Goal: Complete application form

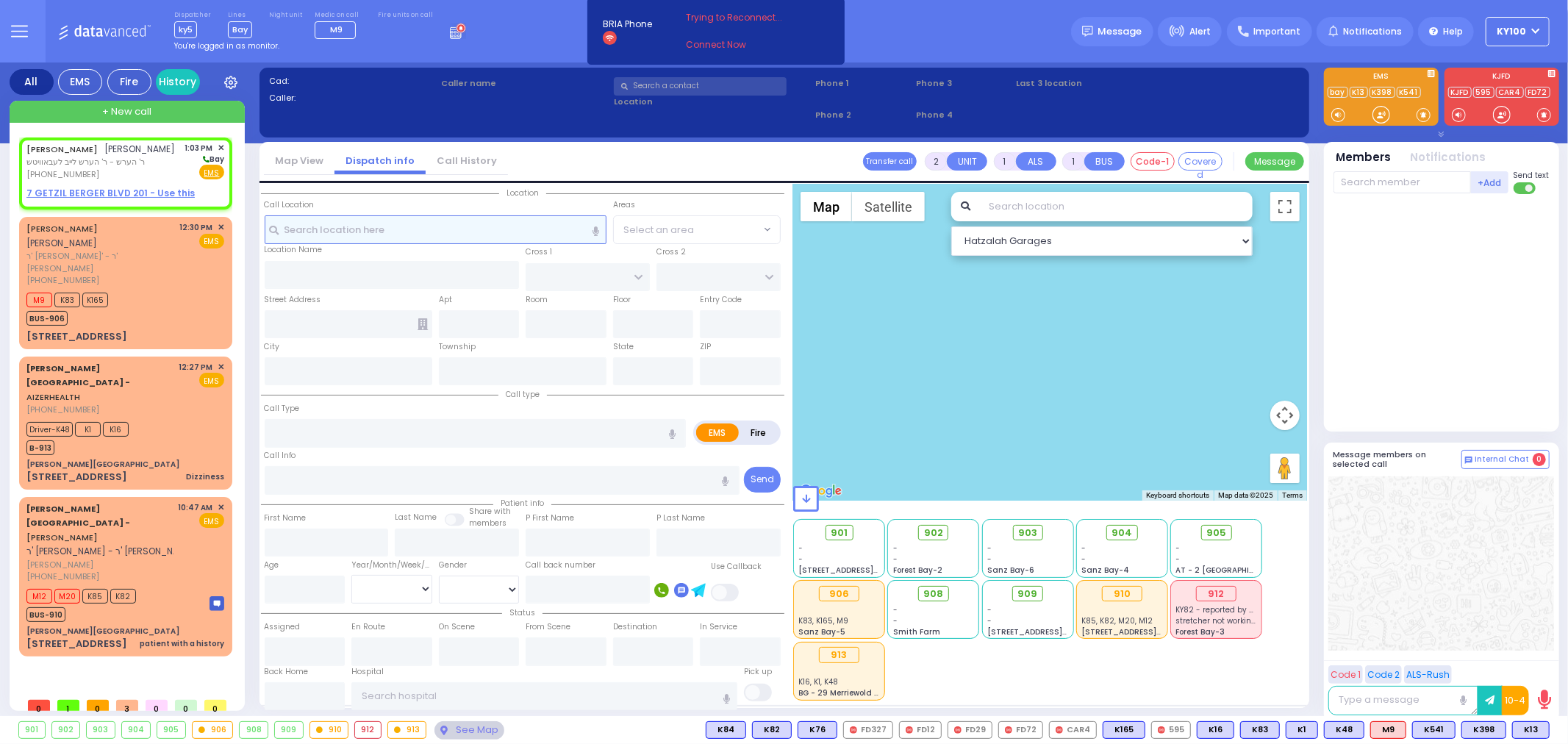
select select
radio input "true"
type input "[PERSON_NAME]"
select select
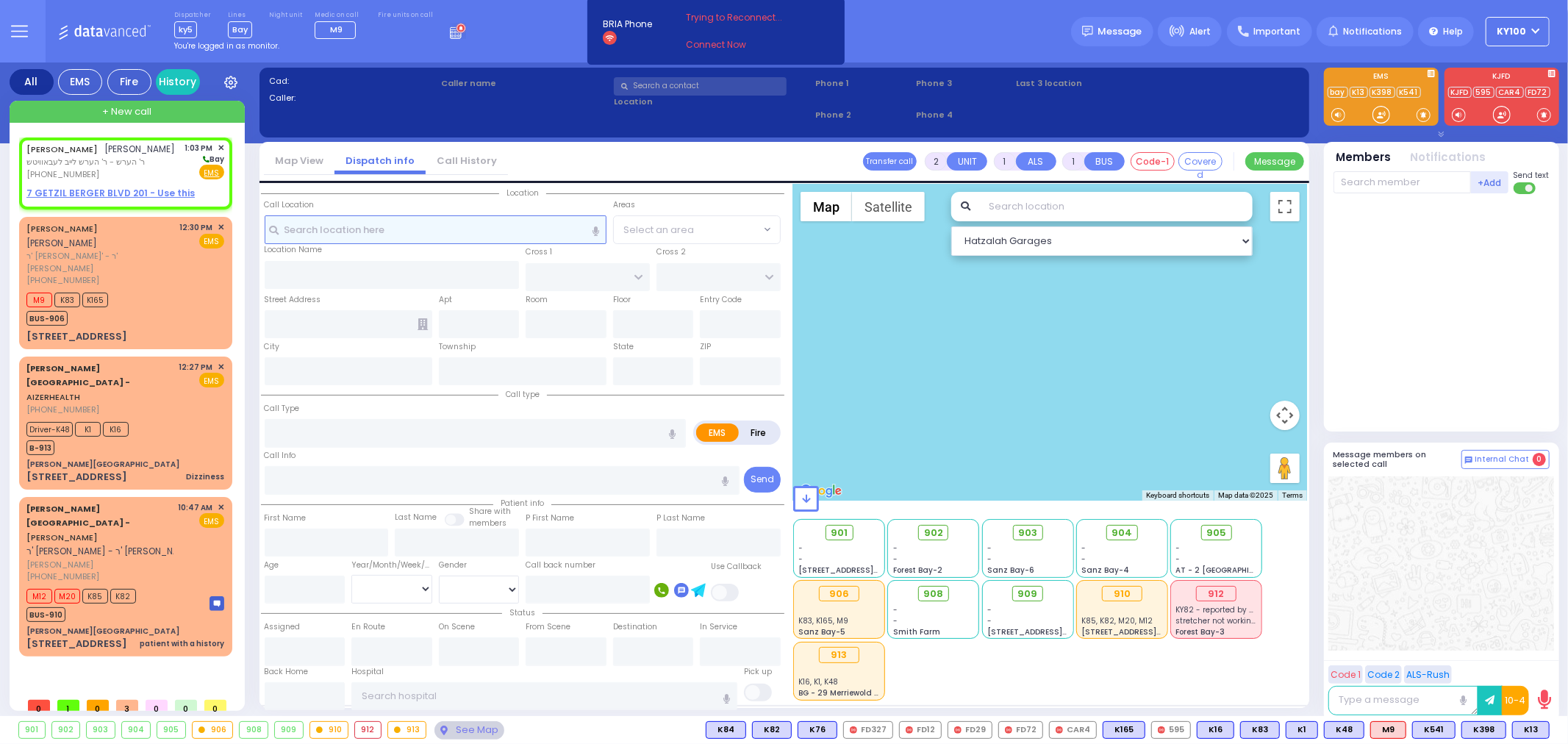
type input "13:03"
select select "Hatzalah Garages"
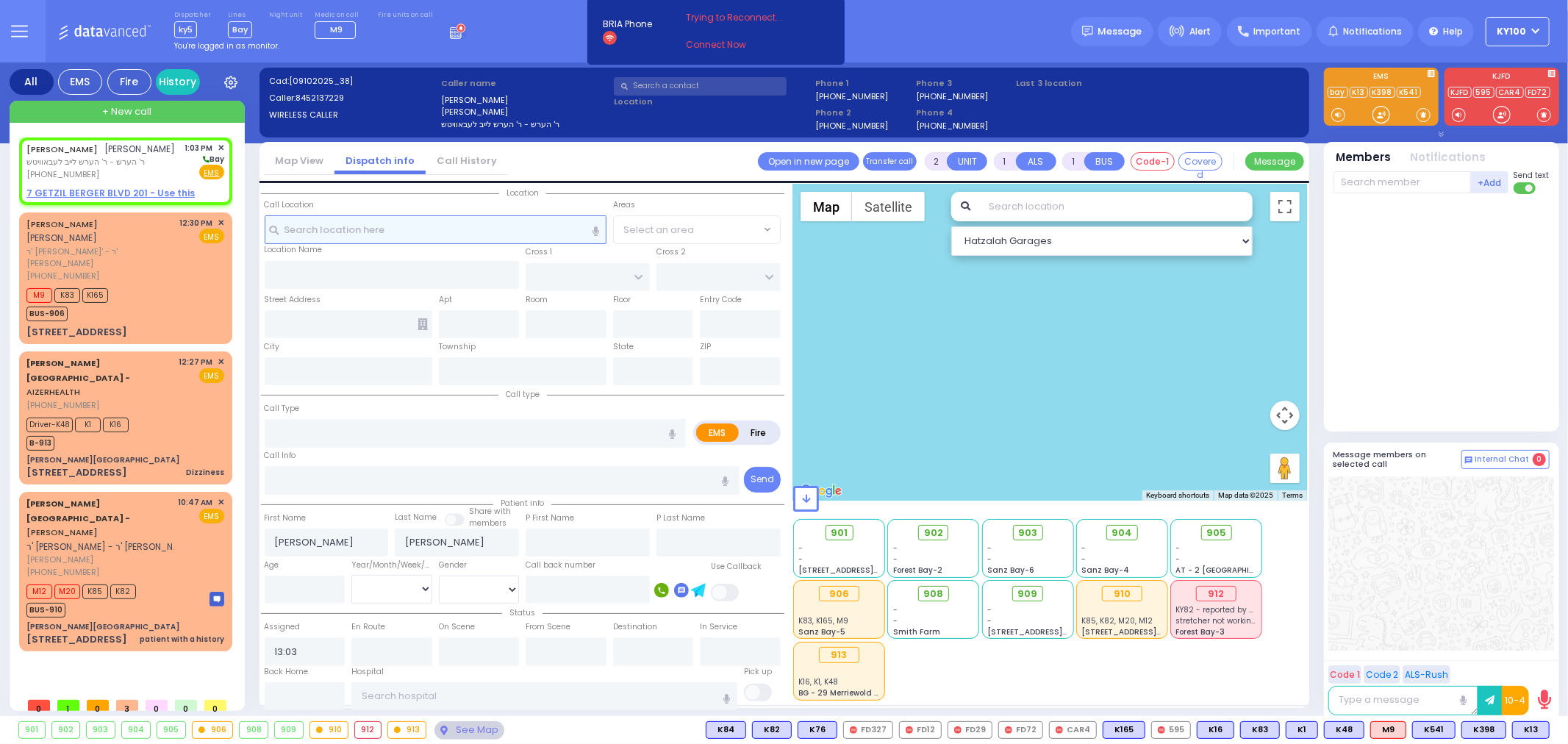
select select
radio input "true"
select select
select select "Hatzalah Garages"
select select
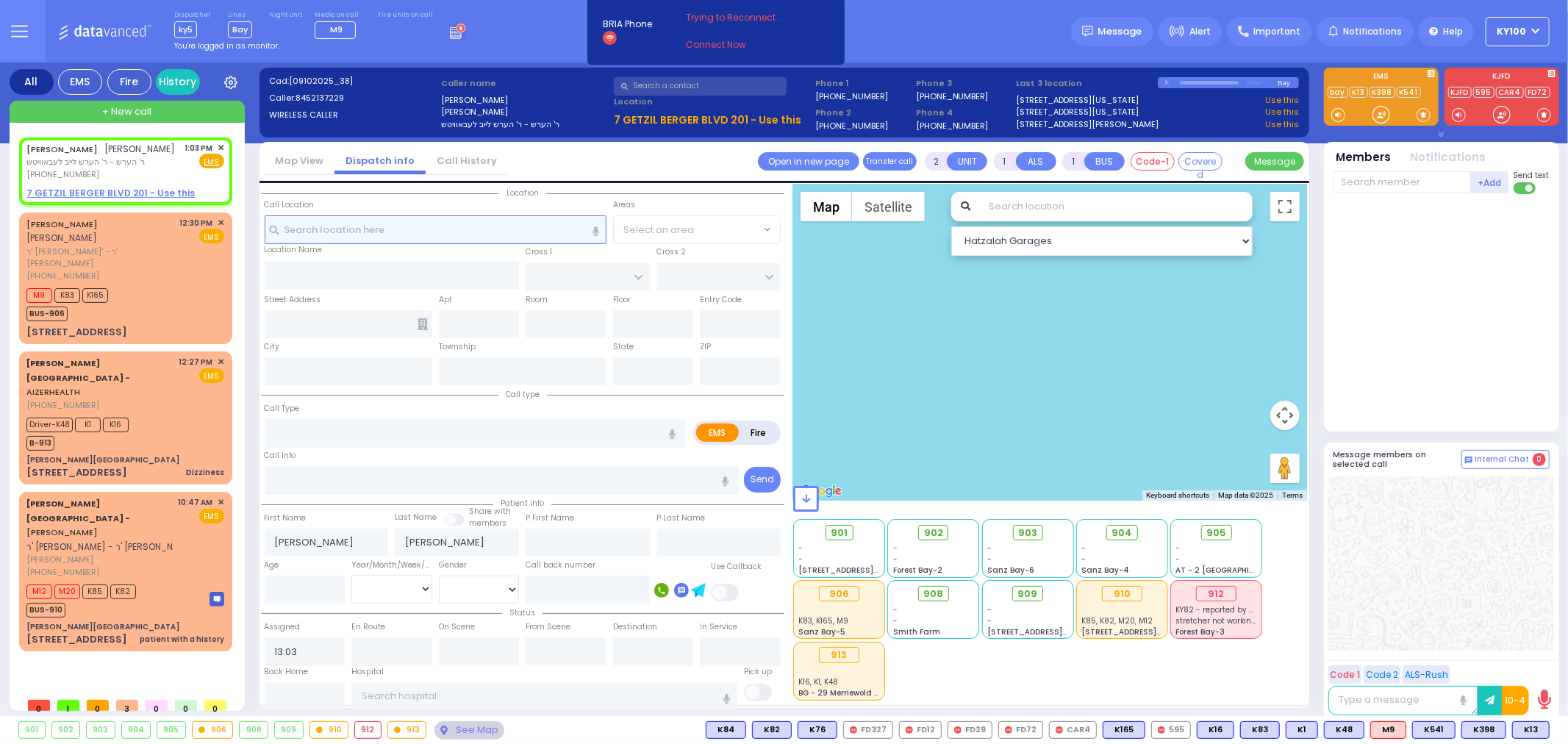
radio input "true"
select select
select select "Hatzalah Garages"
select select
radio input "true"
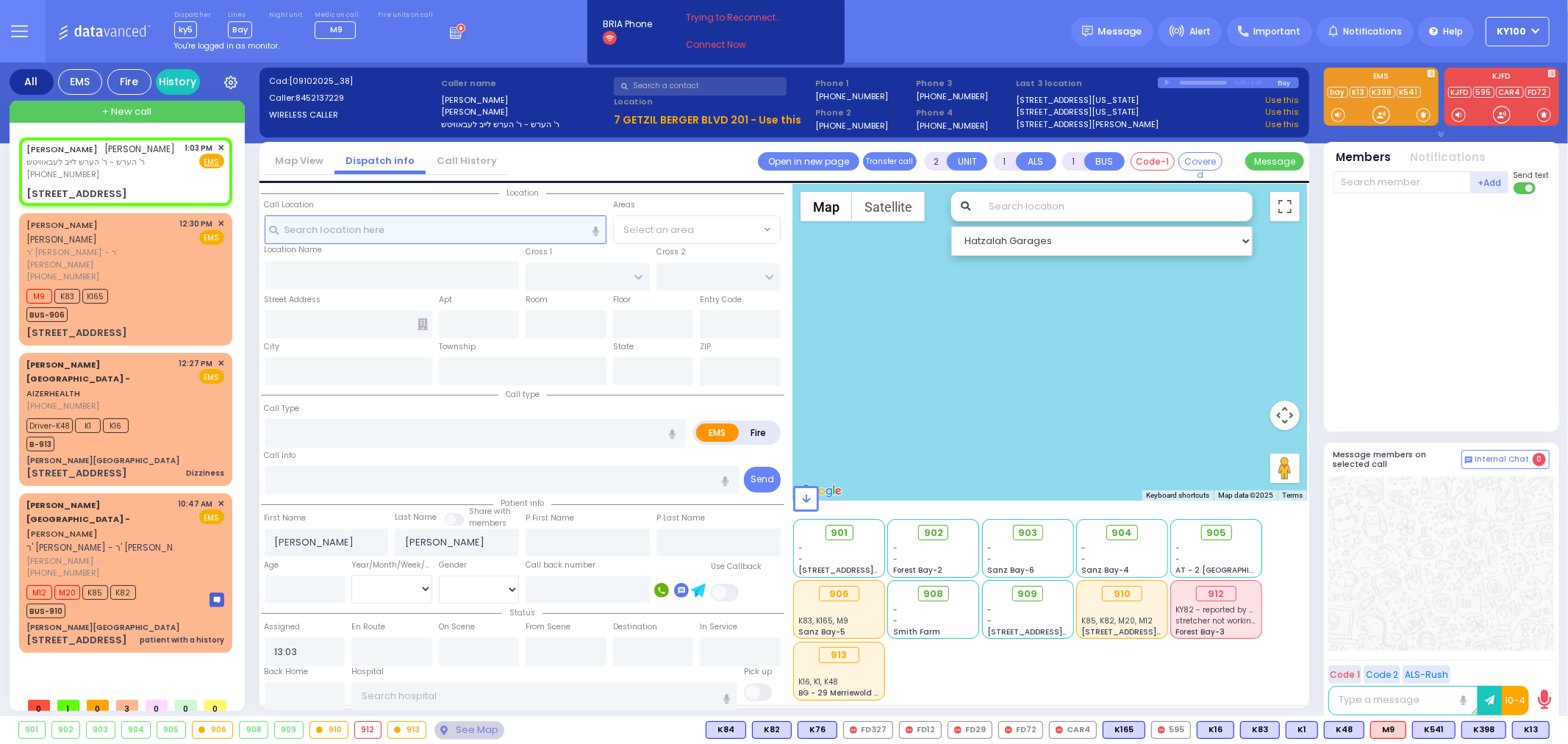
select select
select select "Hatzalah Garages"
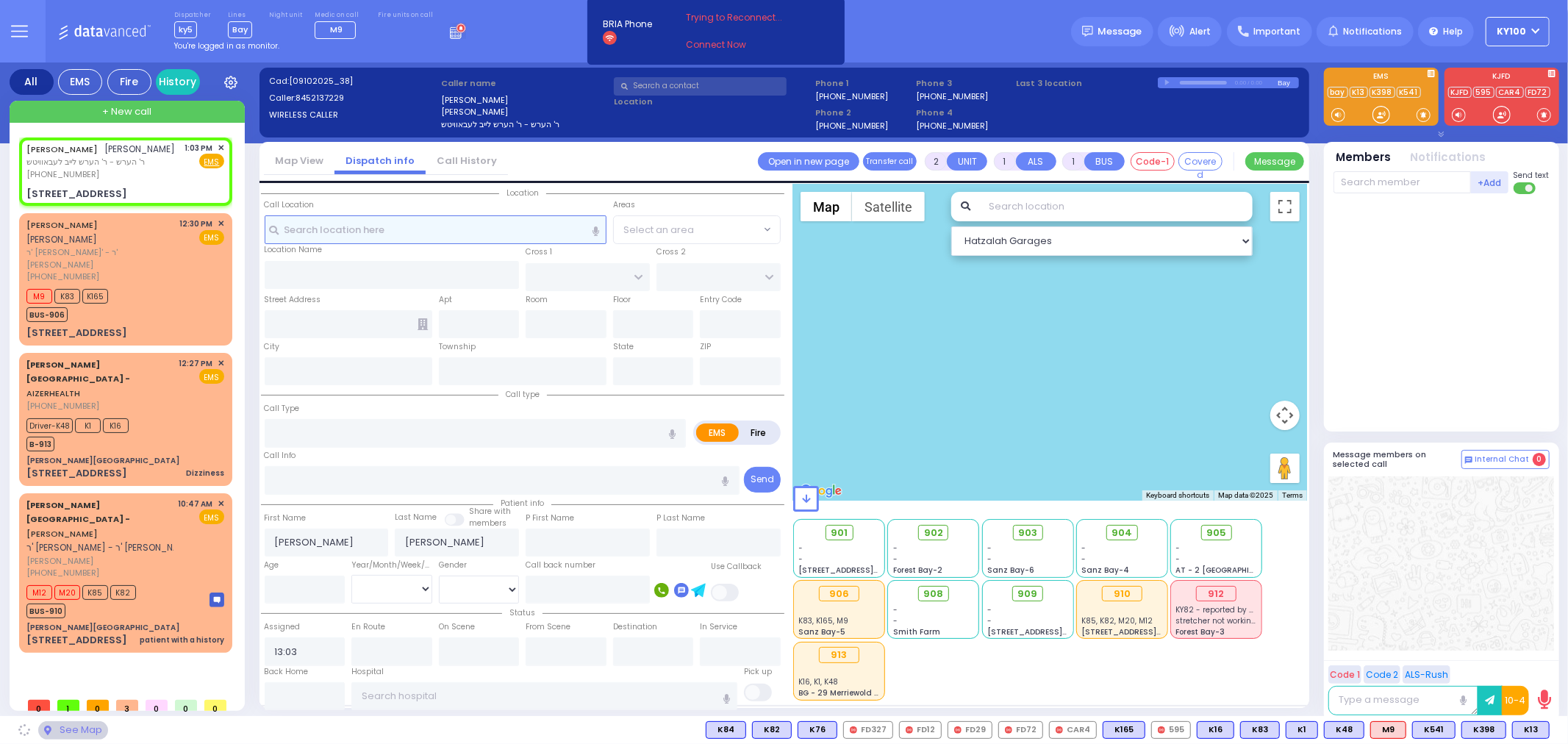
type input "QUICKWAY RD"
type input "SHINEV COURT"
type input "[STREET_ADDRESS]"
type input "Monroe"
type input "[US_STATE]"
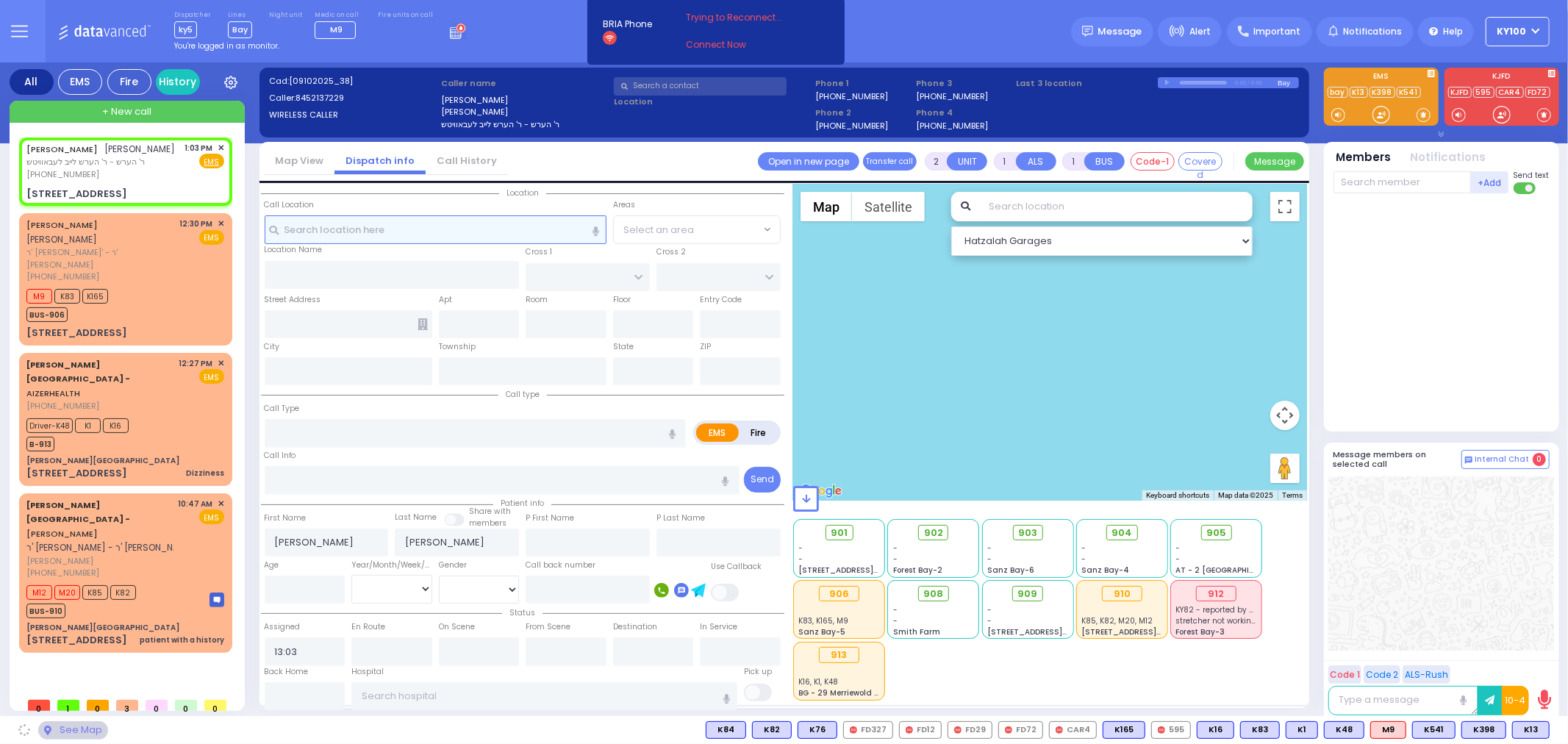
type input "10950"
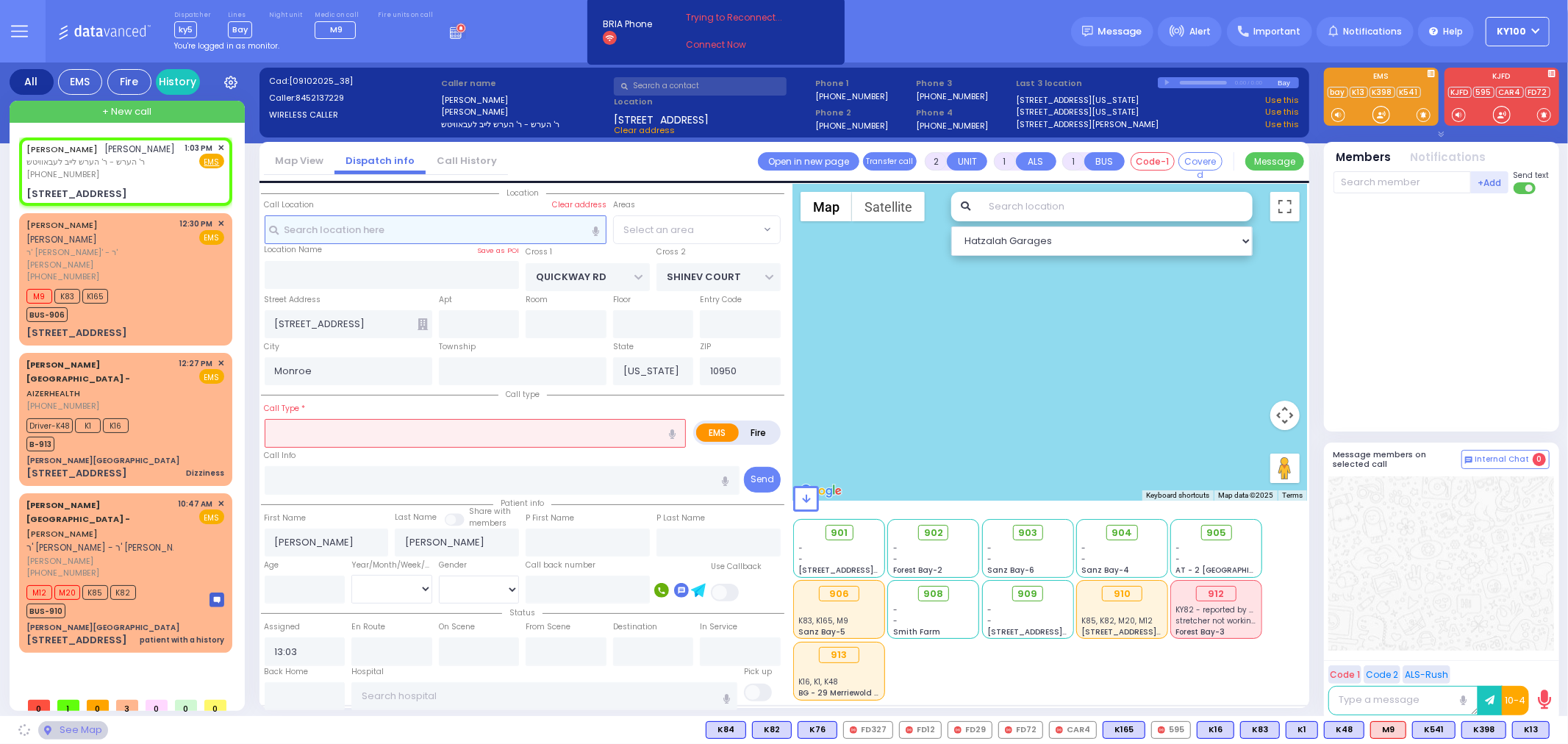
select select "SECTION 1"
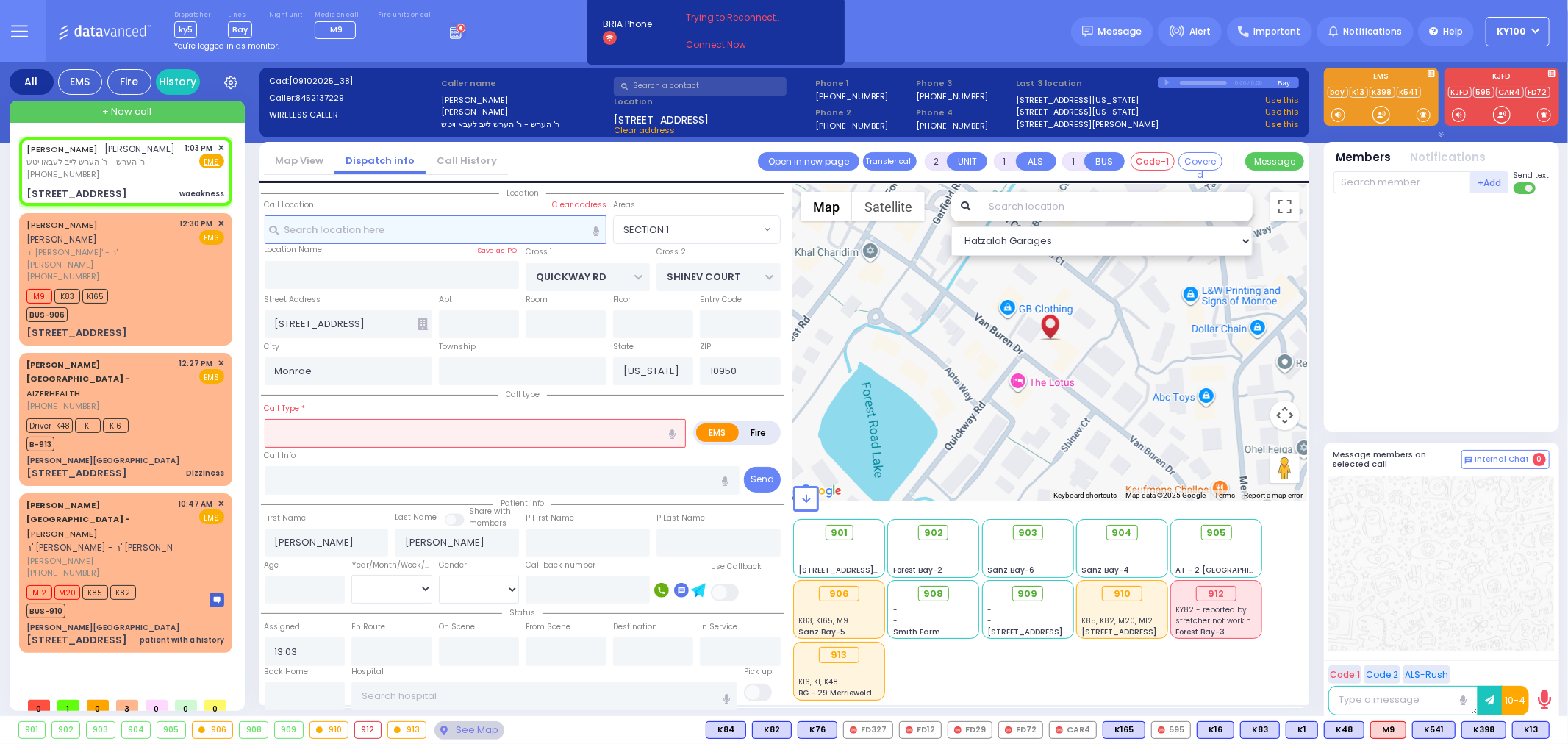
select select
type input "waeakness"
radio input "true"
select select
select select "Hatzalah Garages"
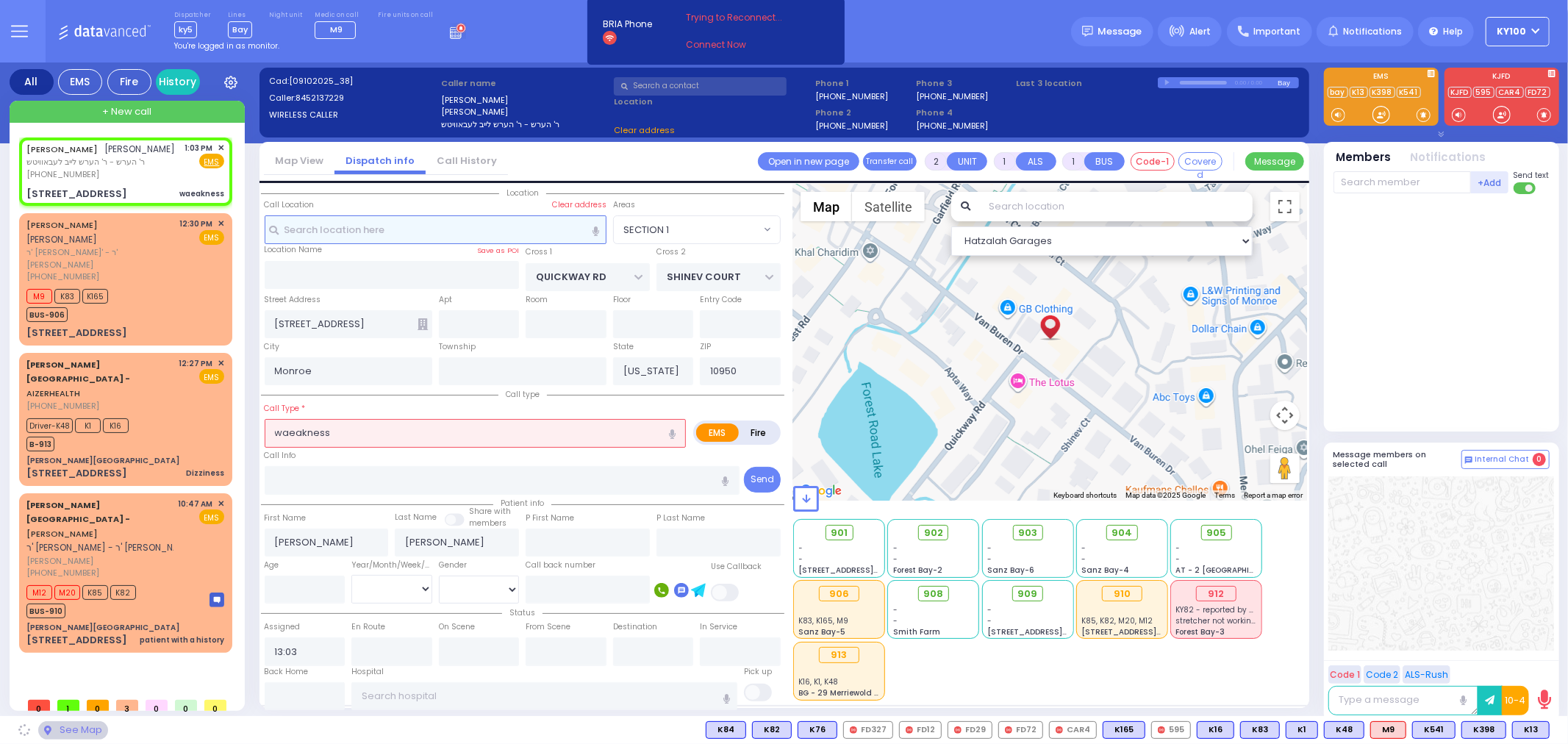
select select "SECTION 1"
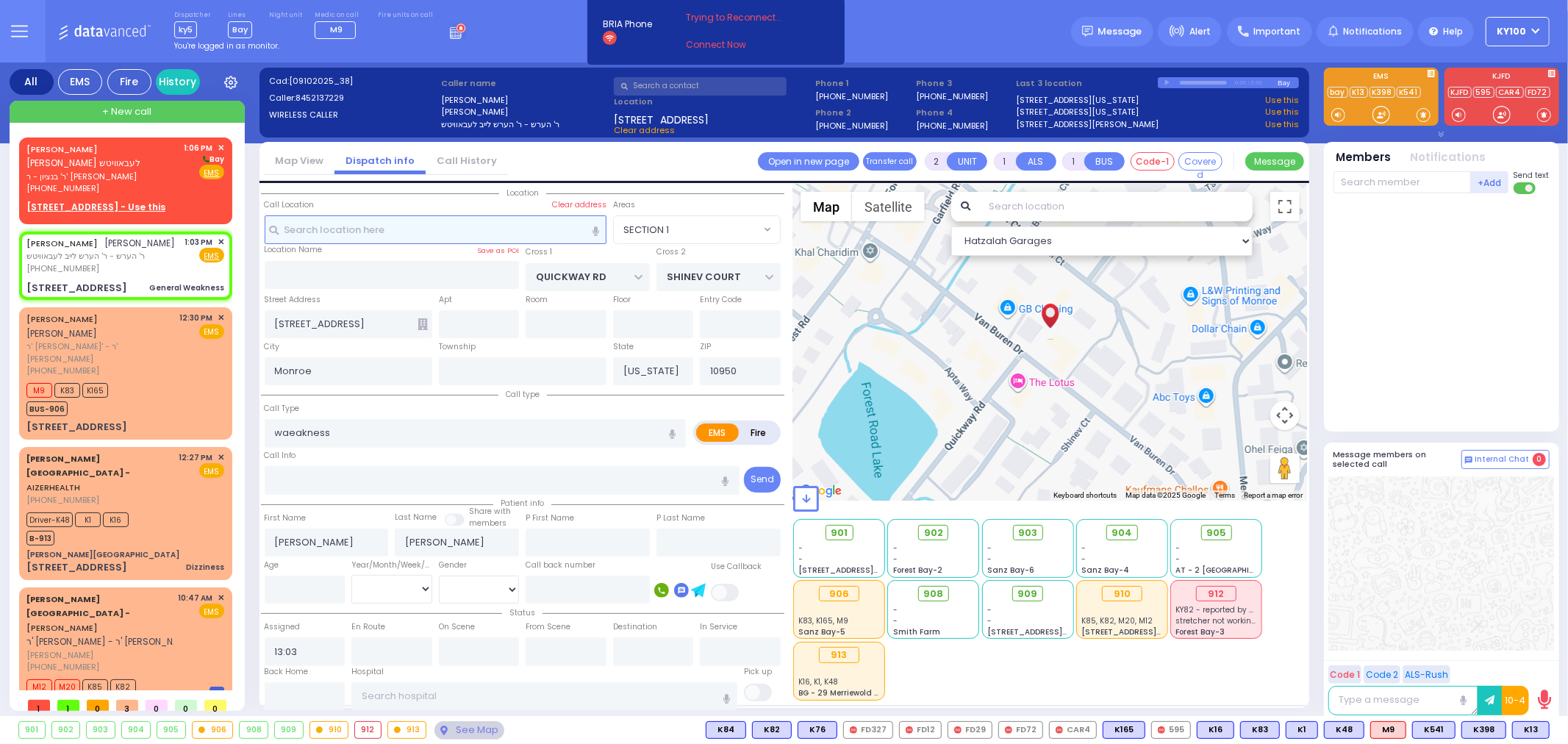
type input "1"
type input "0"
select select
type input "General Weakness"
radio input "true"
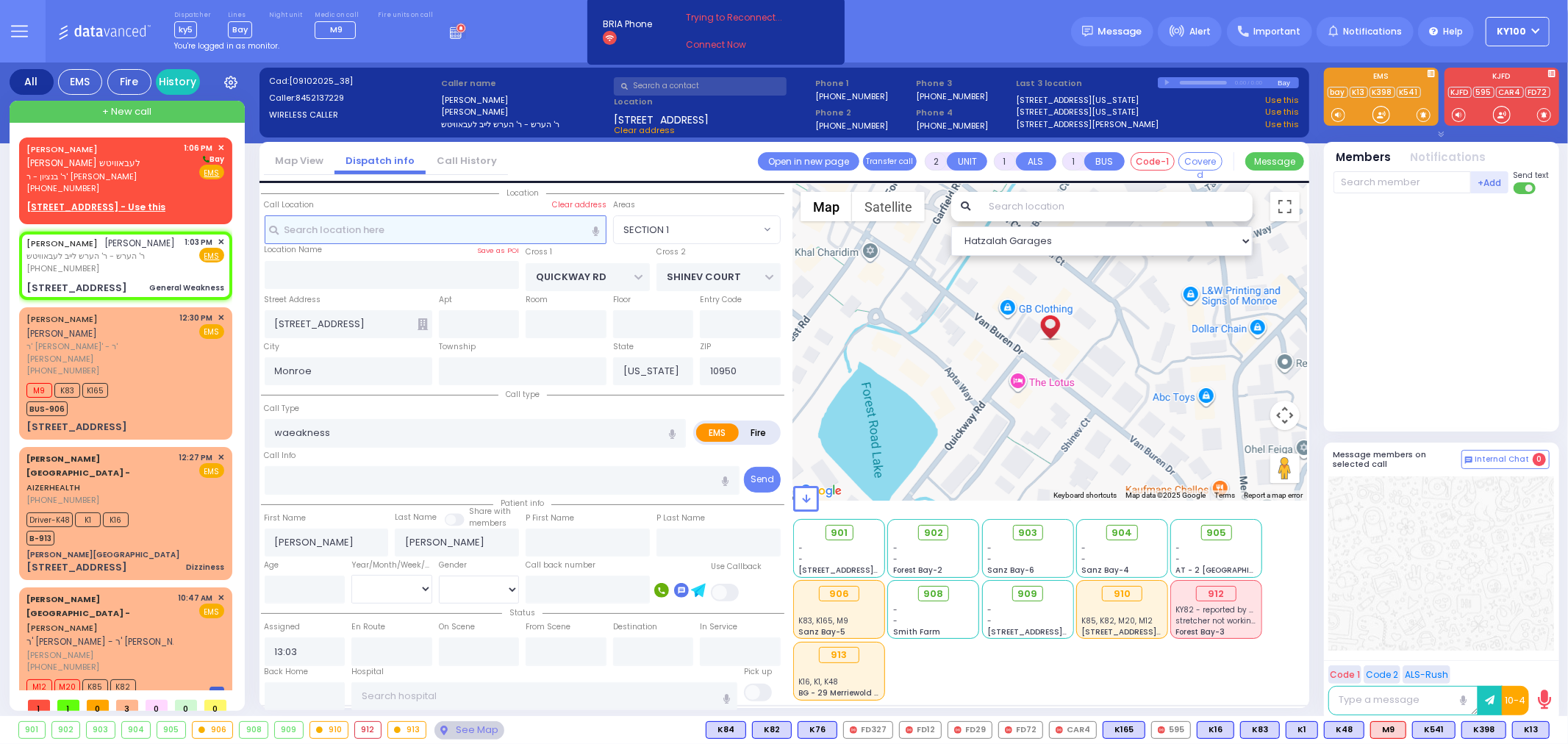
select select
select select "Hatzalah Garages"
select select "SECTION 1"
select select
radio input "true"
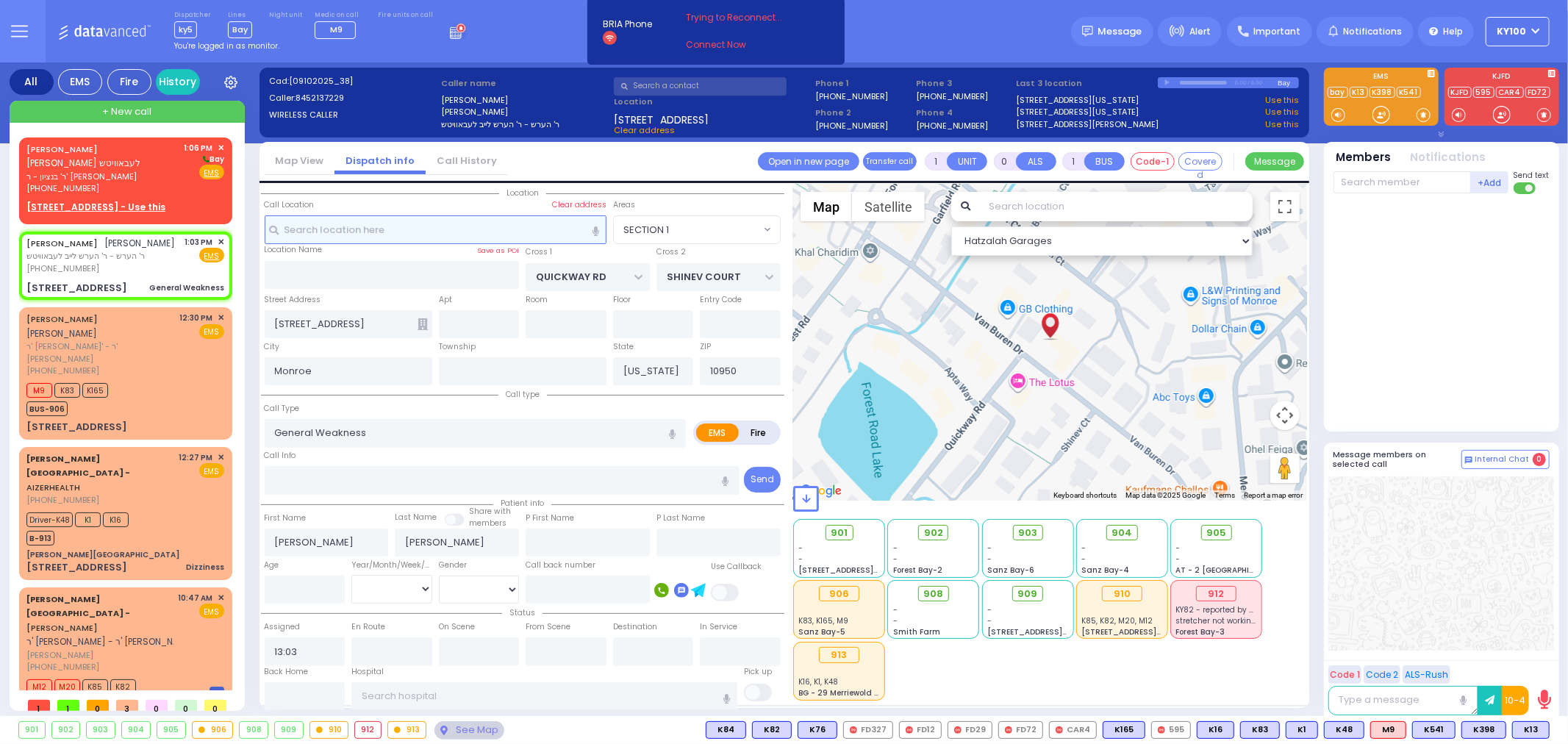
select select
select select "Hatzalah Garages"
select select "SECTION 1"
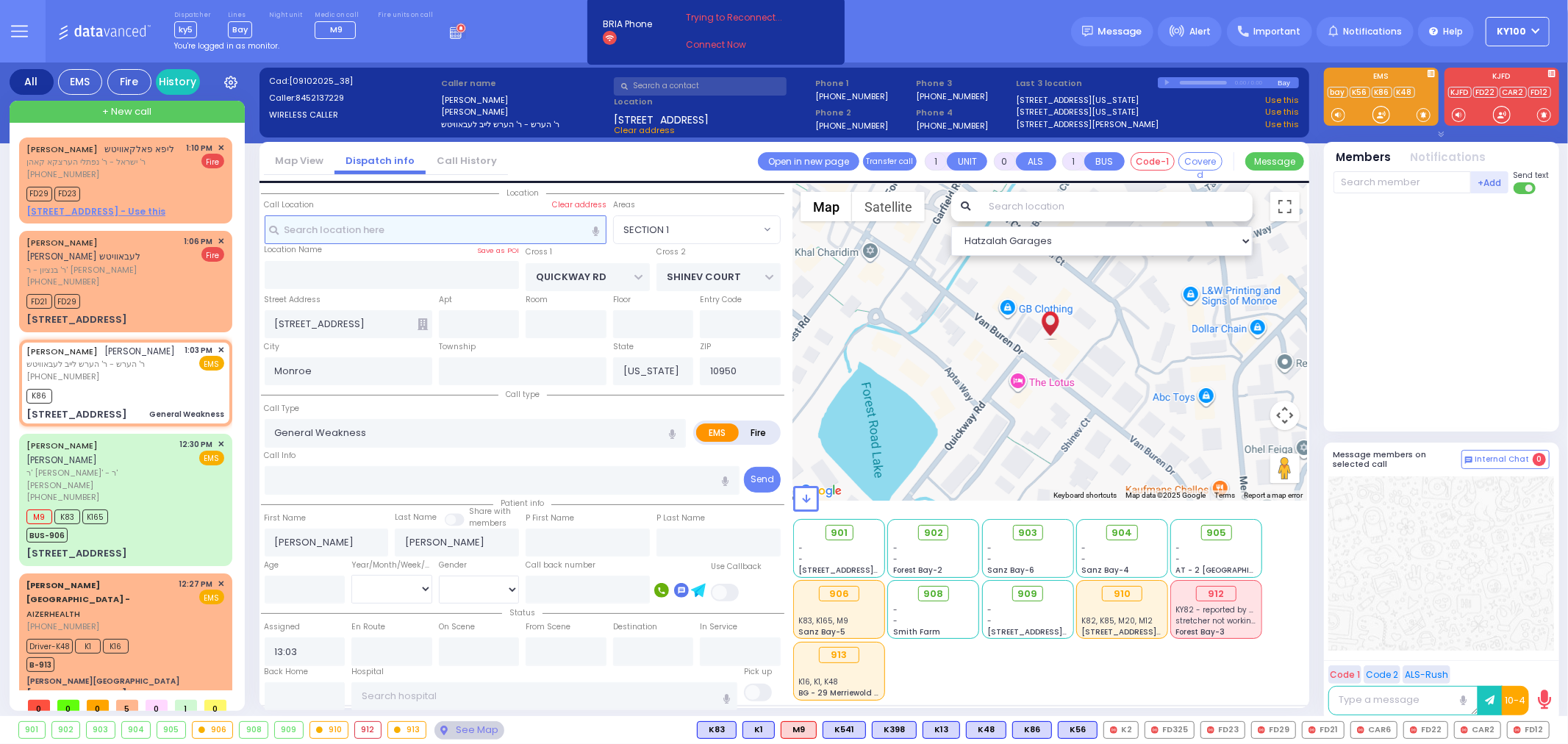
select select
radio input "true"
select select
type input "13:14"
select select "Hatzalah Garages"
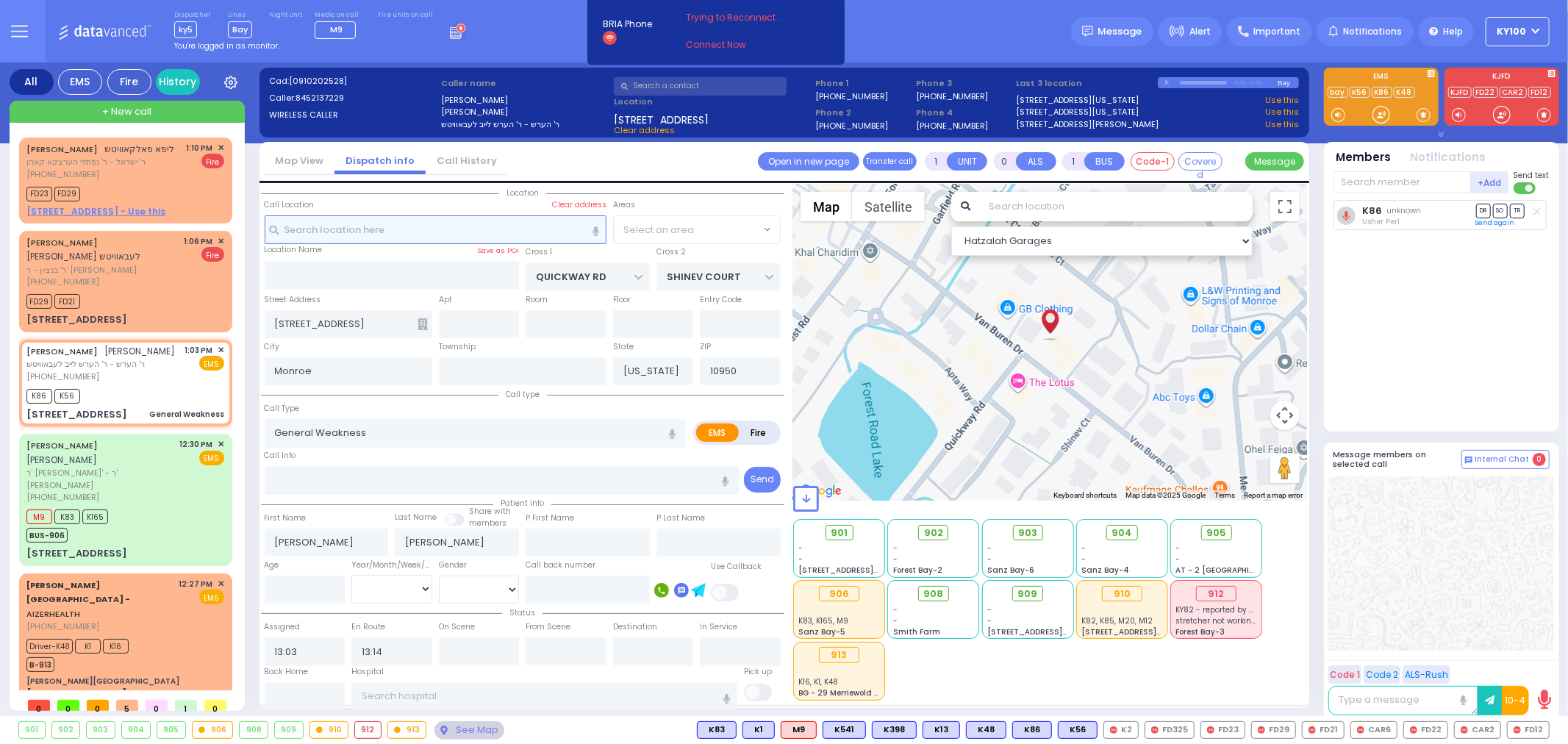
radio input "true"
select select
select select "Hatzalah Garages"
select select "SECTION 1"
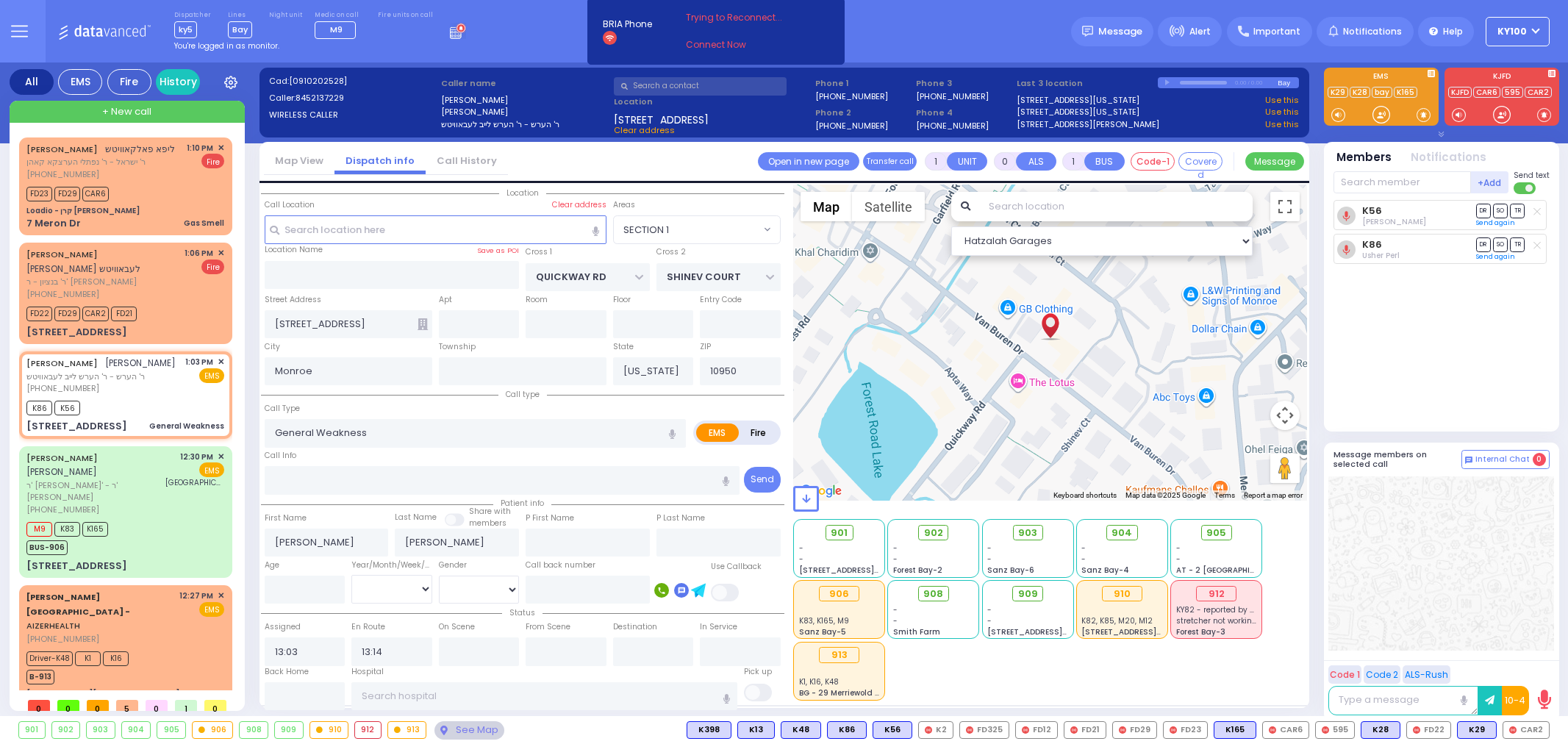
select select "SECTION 1"
select select
